Goal: Check status: Check status

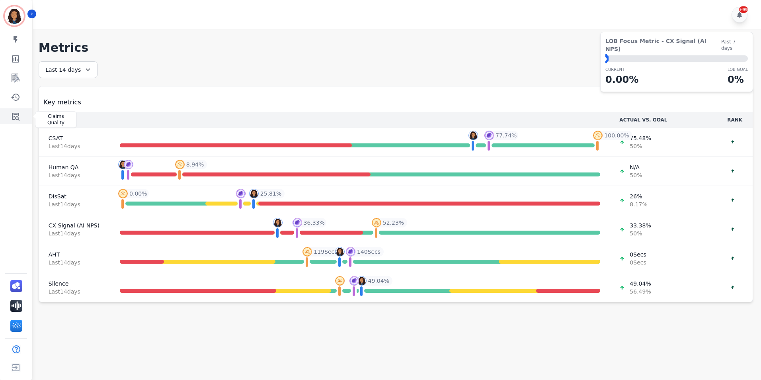
click at [20, 113] on icon "Sidebar" at bounding box center [16, 116] width 10 height 10
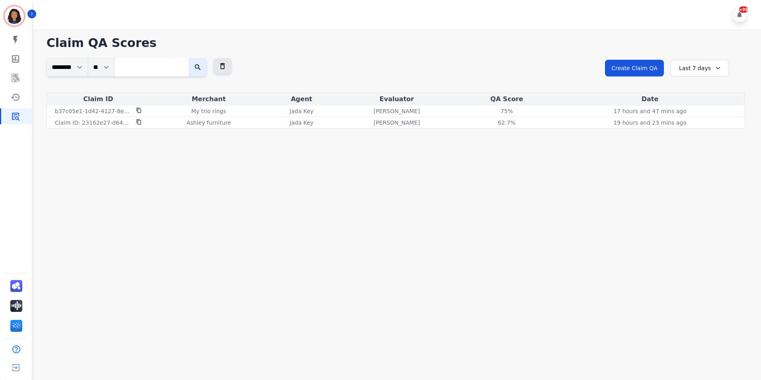
click at [724, 61] on div "Last 7 days" at bounding box center [699, 68] width 59 height 17
click at [512, 37] on h1 "Claim QA Scores" at bounding box center [396, 43] width 699 height 14
click at [716, 64] on icon at bounding box center [718, 68] width 8 height 8
click at [443, 51] on div "**********" at bounding box center [396, 82] width 714 height 93
click at [137, 107] on icon at bounding box center [139, 110] width 6 height 6
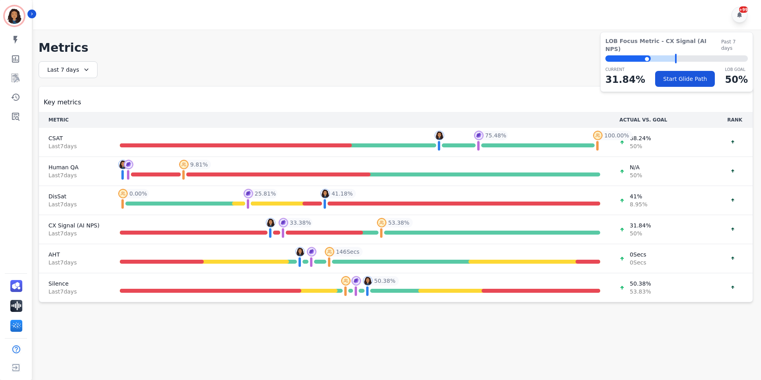
click at [10, 107] on div "My skills My Metrics Interaction Mining Coaching History Claims Quality" at bounding box center [16, 78] width 32 height 92
click at [20, 119] on link "Sidebar" at bounding box center [16, 116] width 31 height 16
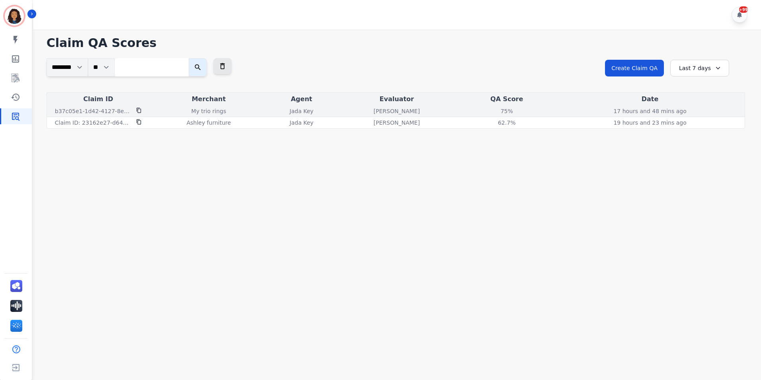
click at [613, 107] on div "17 hours and 48 mins ago Mon, Aug 25, 2025 - 2:39pm" at bounding box center [650, 111] width 186 height 8
click at [159, 108] on div "My trio rings" at bounding box center [208, 111] width 115 height 8
click at [507, 111] on div "75%" at bounding box center [507, 111] width 36 height 8
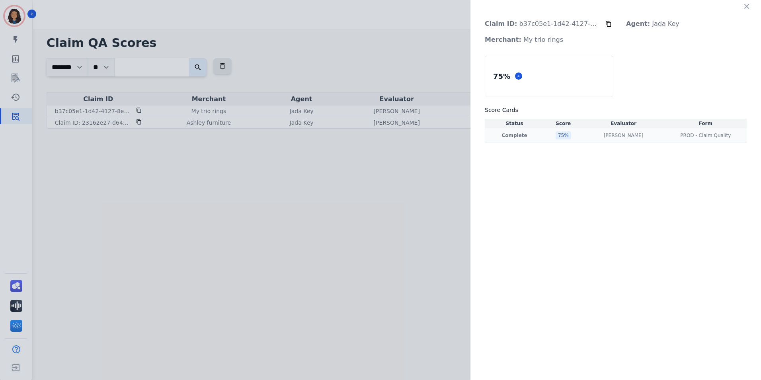
click at [666, 136] on div "PROD - Claim Quality PROD - Claim Quality" at bounding box center [705, 135] width 79 height 6
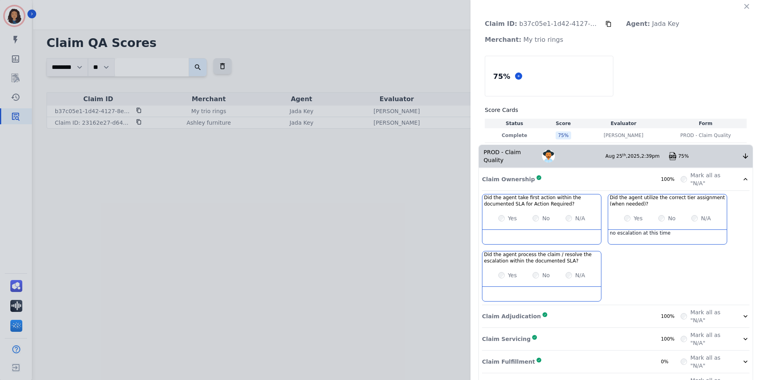
click at [628, 308] on div "Claim Adjudication Complete 100%" at bounding box center [581, 316] width 199 height 16
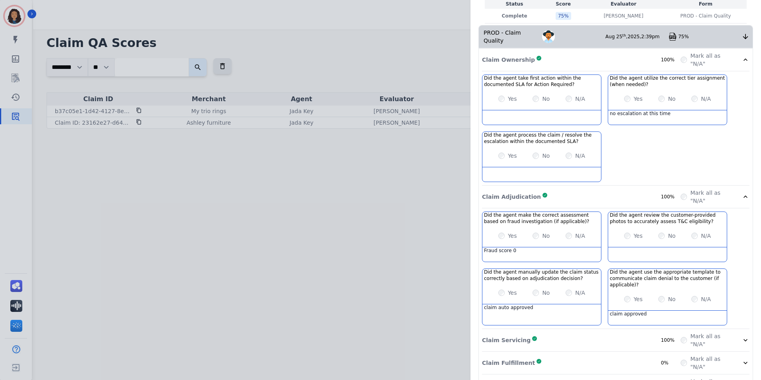
click at [613, 189] on div "Claim Adjudication Complete 100%" at bounding box center [581, 197] width 199 height 16
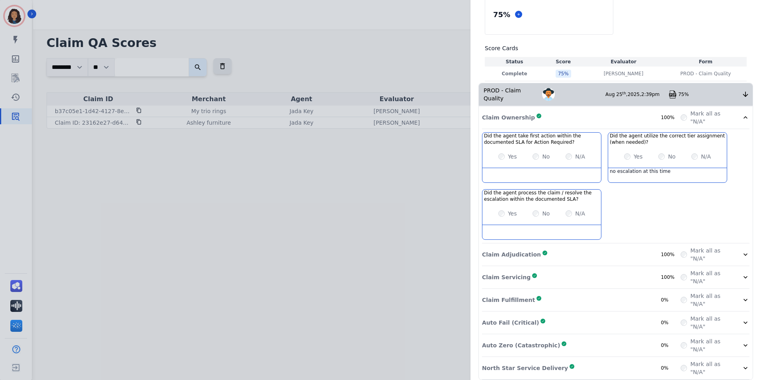
click at [623, 232] on div "Did the agent take first action within the documented SLA for Action Required? …" at bounding box center [615, 187] width 267 height 111
click at [624, 246] on div "Claim Adjudication Complete 100%" at bounding box center [581, 254] width 199 height 16
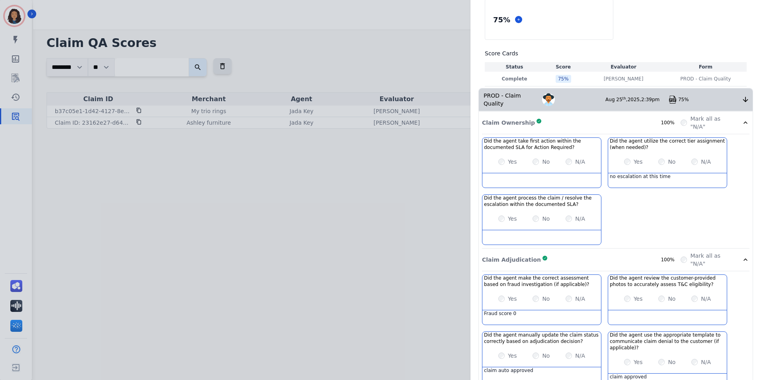
scroll to position [182, 0]
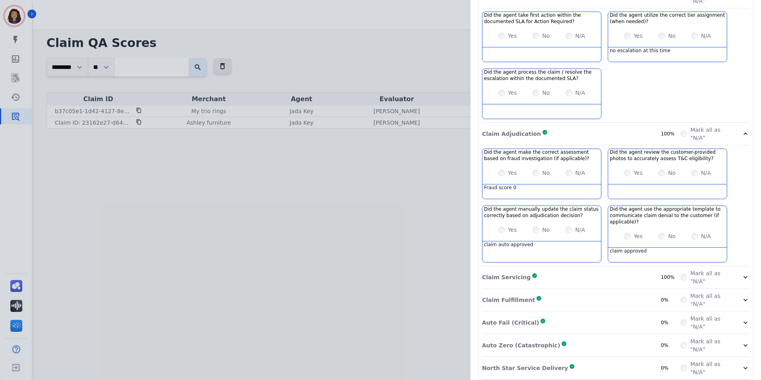
click at [634, 274] on div "Claim Servicing Complete 100%" at bounding box center [581, 277] width 199 height 16
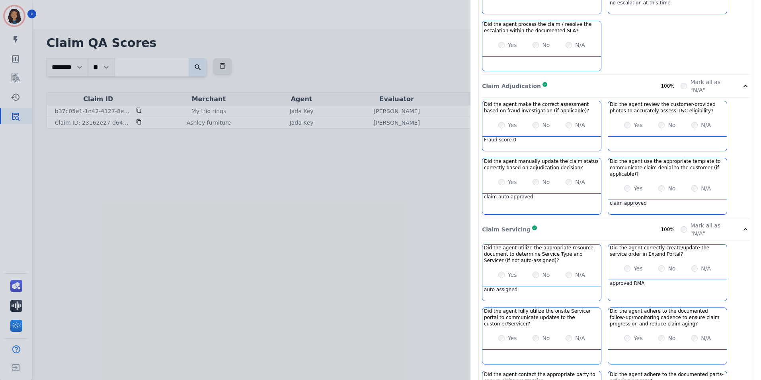
scroll to position [342, 0]
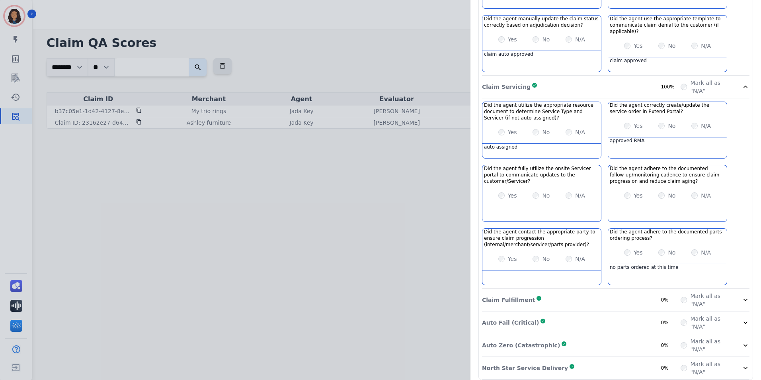
click at [592, 292] on div "Claim Fulfillment Complete 0%" at bounding box center [581, 300] width 199 height 16
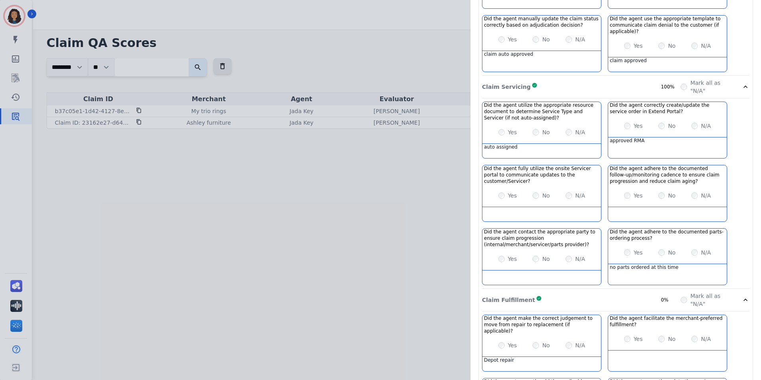
scroll to position [487, 0]
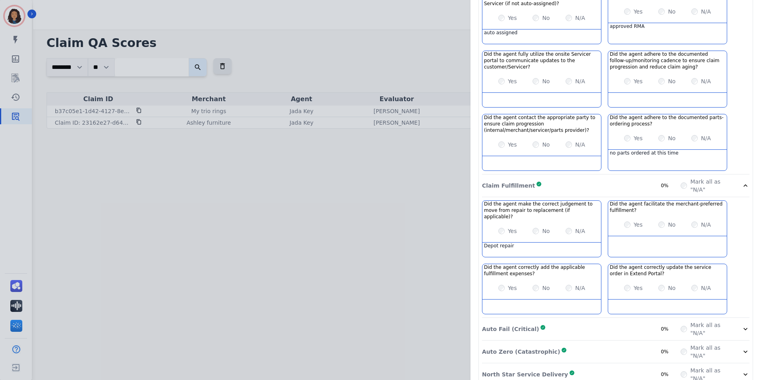
click at [580, 321] on div "Auto Fail (Critical) Complete 0%" at bounding box center [581, 329] width 199 height 16
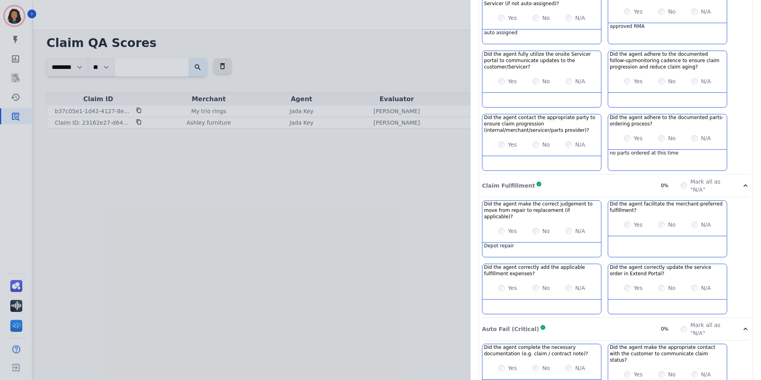
scroll to position [658, 0]
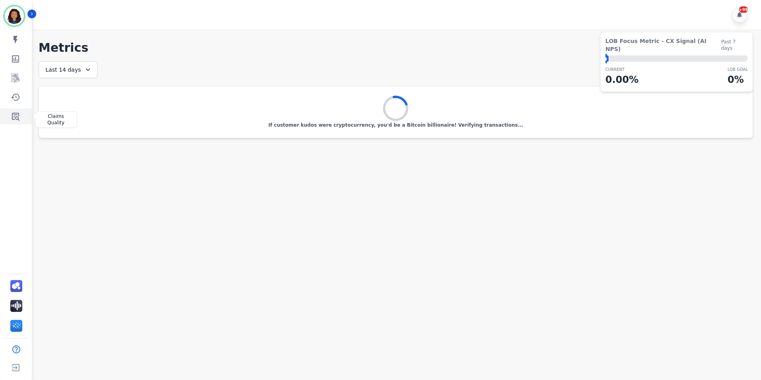
click at [12, 117] on icon "Sidebar" at bounding box center [16, 117] width 8 height 8
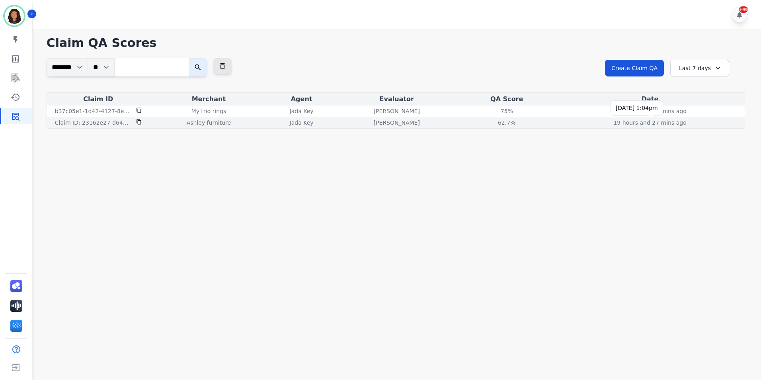
click at [682, 123] on p "19 hours and 27 mins ago" at bounding box center [649, 123] width 73 height 8
drag, startPoint x: 375, startPoint y: 127, endPoint x: 350, endPoint y: 127, distance: 24.7
click at [374, 127] on td "[PERSON_NAME]" at bounding box center [396, 123] width 123 height 12
click at [139, 122] on icon at bounding box center [139, 122] width 6 height 6
click at [499, 120] on div "62.7%" at bounding box center [507, 123] width 36 height 8
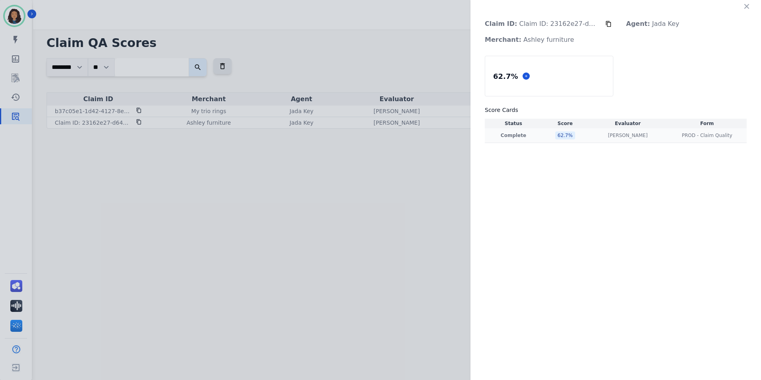
click at [560, 135] on div "62.7 %" at bounding box center [565, 135] width 20 height 8
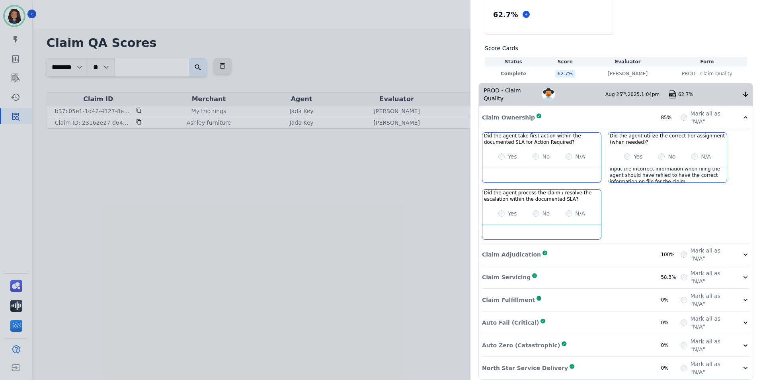
scroll to position [11, 0]
click at [628, 253] on div "Claim Adjudication Complete 100%" at bounding box center [581, 254] width 199 height 16
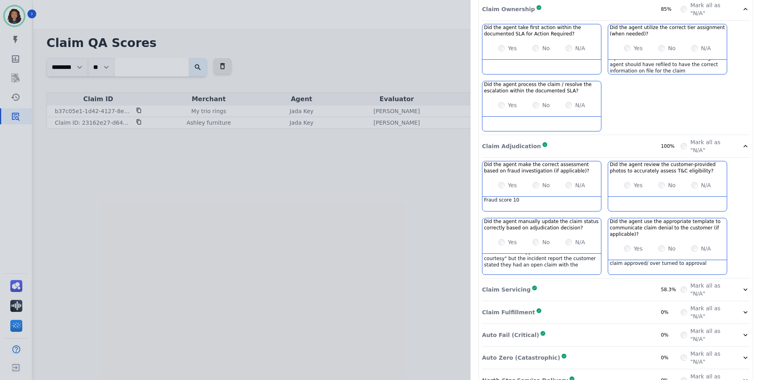
scroll to position [182, 0]
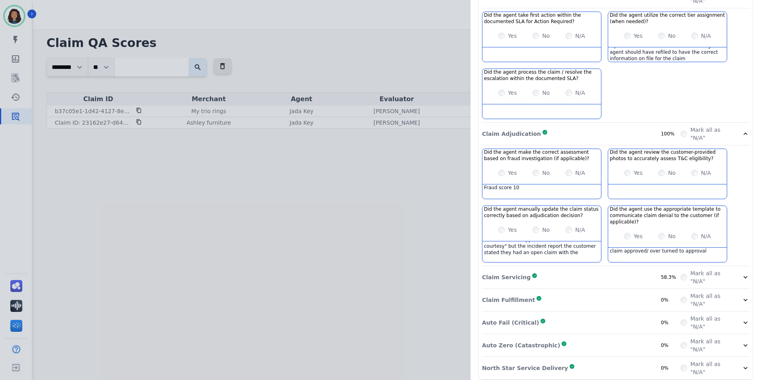
click at [614, 271] on div "Claim Servicing Complete 58.3%" at bounding box center [581, 277] width 199 height 16
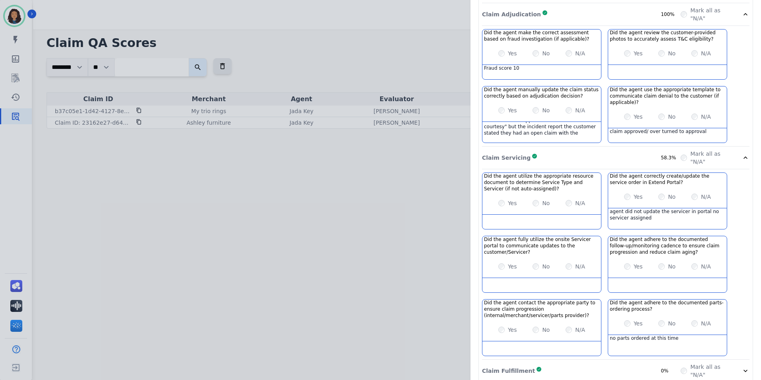
scroll to position [63, 0]
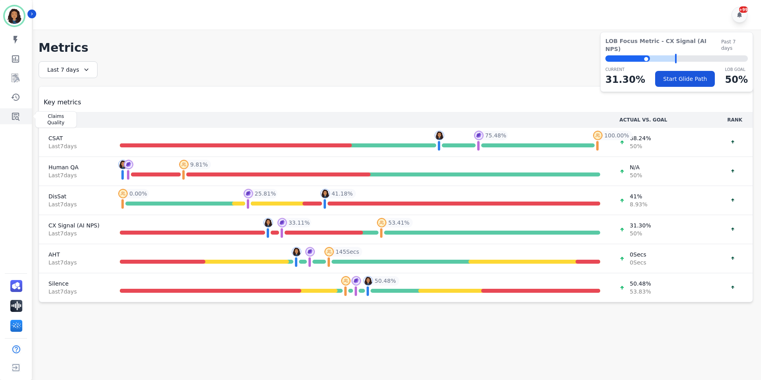
click at [16, 116] on icon "Sidebar" at bounding box center [16, 117] width 8 height 8
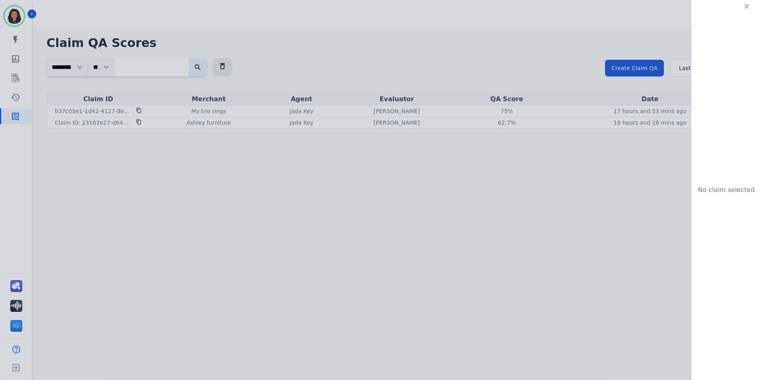
click at [155, 142] on div "No claim selected" at bounding box center [380, 190] width 761 height 380
click at [748, 6] on icon "button" at bounding box center [747, 6] width 8 height 8
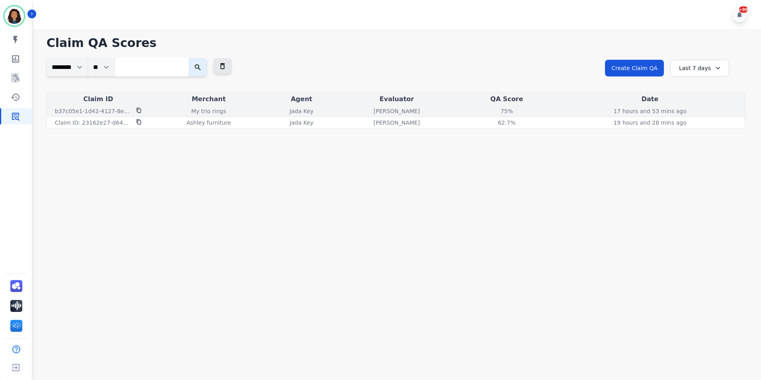
click at [139, 109] on icon at bounding box center [139, 110] width 6 height 6
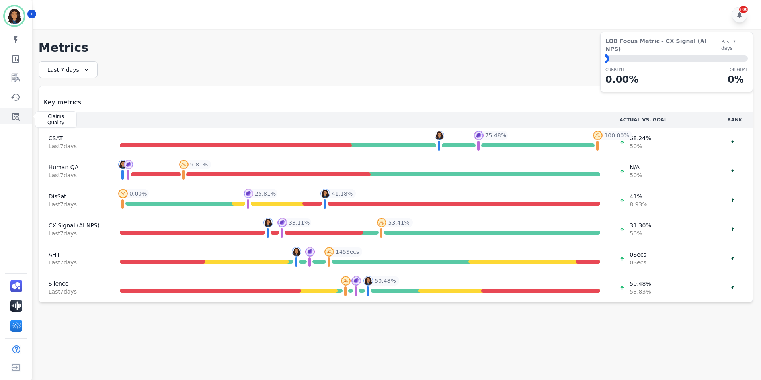
click at [16, 116] on icon "Sidebar" at bounding box center [16, 116] width 10 height 10
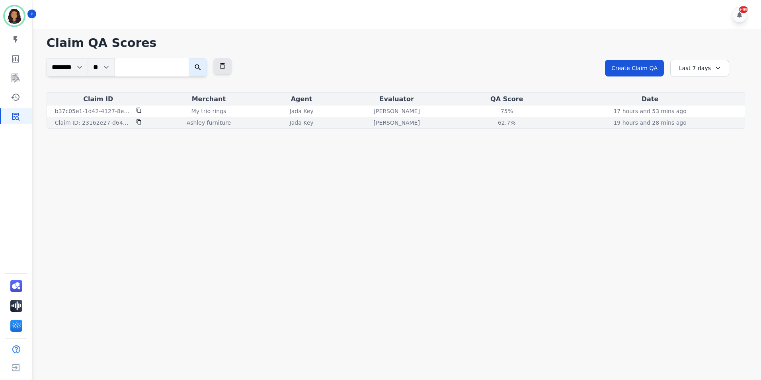
click at [138, 121] on icon at bounding box center [139, 122] width 6 height 6
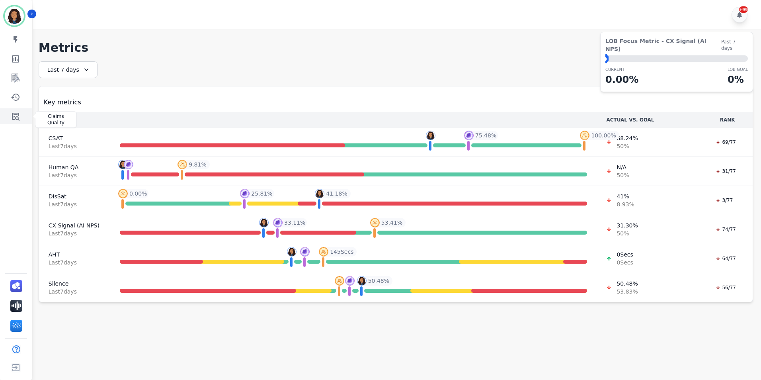
click at [14, 121] on icon "Sidebar" at bounding box center [16, 116] width 10 height 10
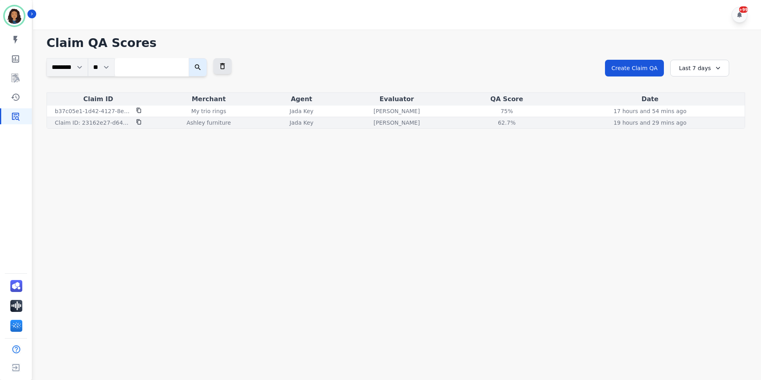
click at [578, 126] on div "19 hours and 29 mins ago [DATE] 1:04pm" at bounding box center [650, 123] width 186 height 8
click at [584, 123] on div "19 hours and 29 mins ago [DATE] 1:04pm" at bounding box center [650, 123] width 186 height 8
click at [502, 121] on div "62.7%" at bounding box center [507, 123] width 36 height 8
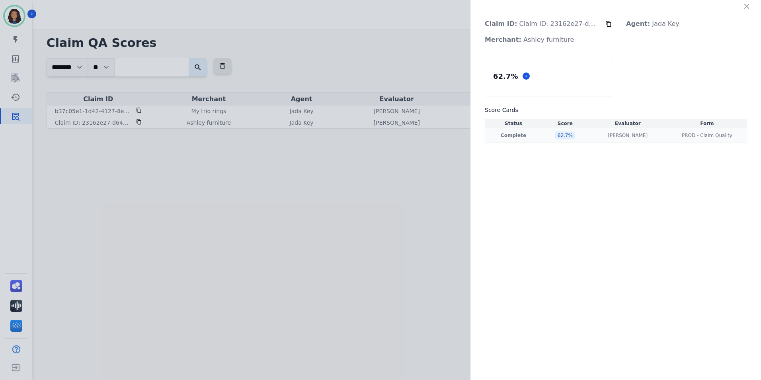
click at [562, 135] on div "62.7 %" at bounding box center [565, 135] width 20 height 8
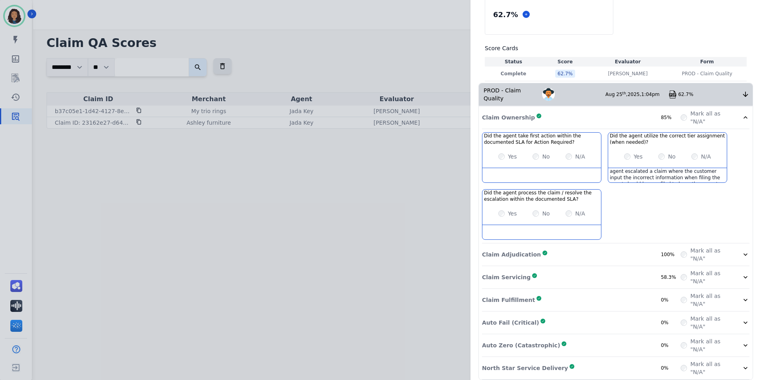
scroll to position [11, 0]
click at [546, 246] on div "Claim Adjudication Complete 100%" at bounding box center [581, 254] width 199 height 16
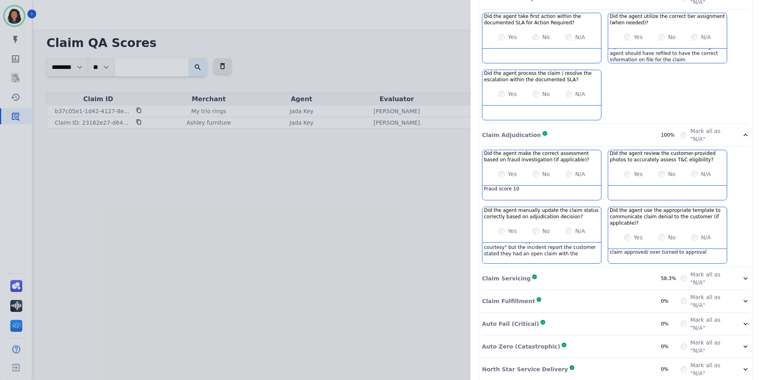
scroll to position [182, 0]
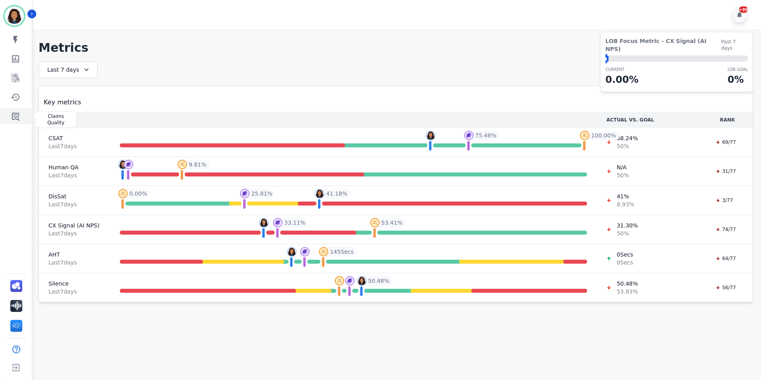
click at [12, 115] on icon "Sidebar" at bounding box center [16, 116] width 10 height 10
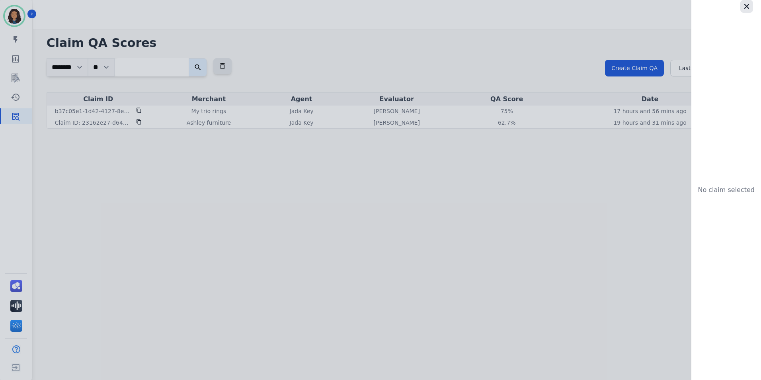
click at [745, 7] on icon "button" at bounding box center [747, 6] width 8 height 8
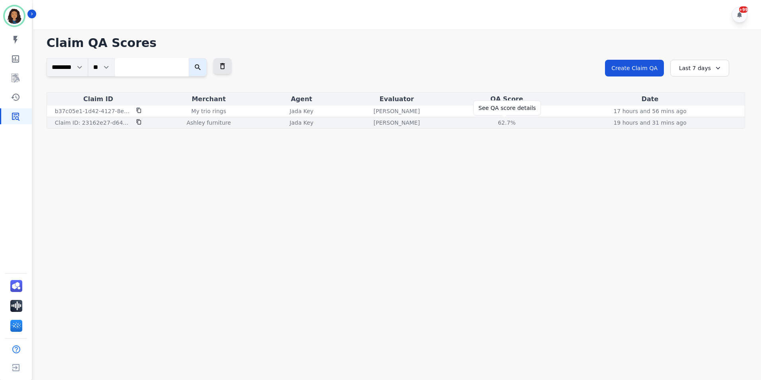
click at [501, 122] on div "62.7%" at bounding box center [507, 123] width 36 height 8
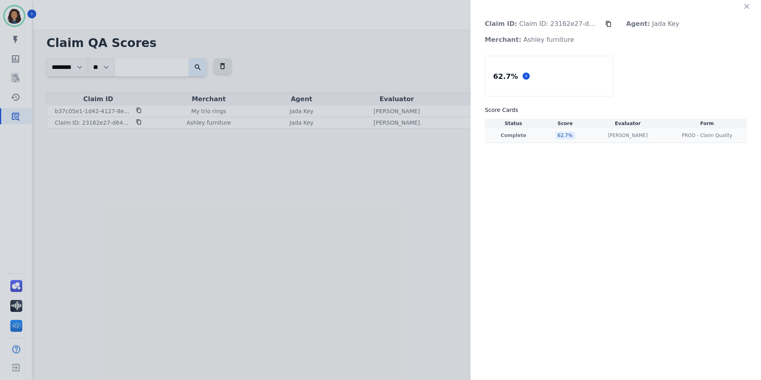
click at [567, 134] on div "62.7 %" at bounding box center [565, 135] width 20 height 8
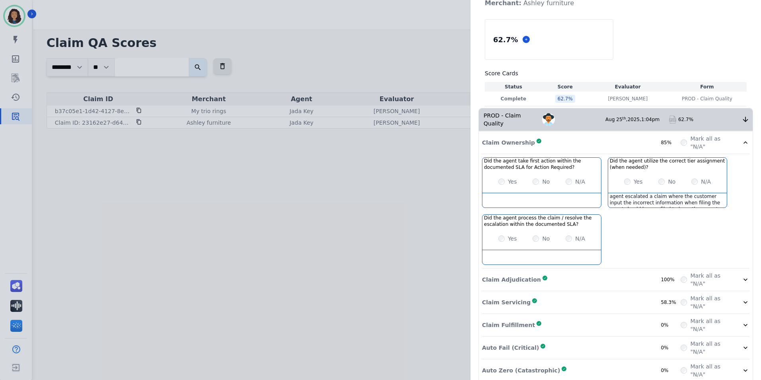
scroll to position [62, 0]
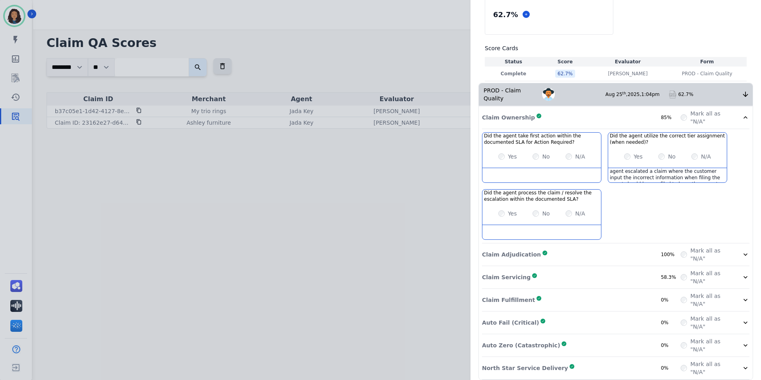
drag, startPoint x: 592, startPoint y: 362, endPoint x: 593, endPoint y: 339, distance: 23.5
click at [591, 360] on div "North Star Service Delivery Complete 0%" at bounding box center [581, 368] width 199 height 16
click at [615, 270] on div "Claim Servicing Complete 58.3%" at bounding box center [581, 277] width 199 height 16
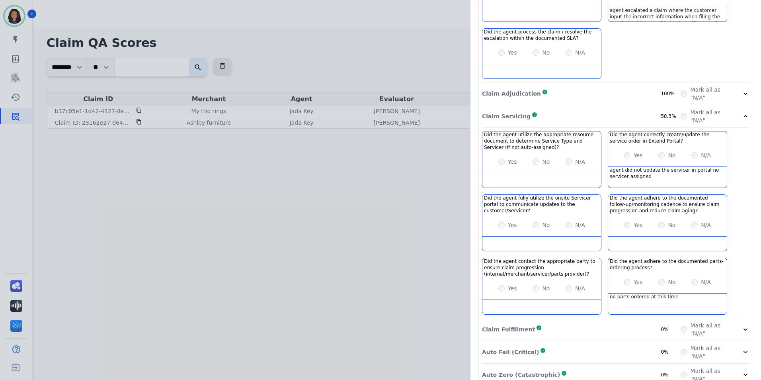
scroll to position [261, 0]
